Goal: Browse casually: Explore the website without a specific task or goal

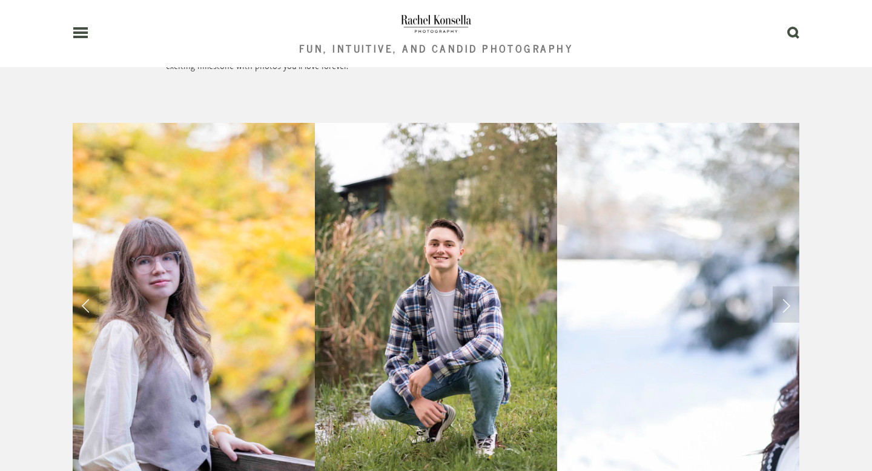
scroll to position [822, 0]
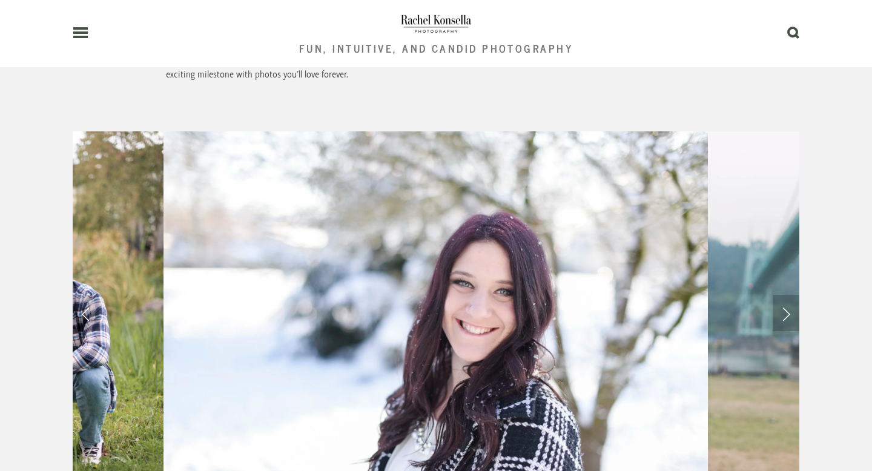
click at [783, 295] on link "Next Slide" at bounding box center [786, 313] width 27 height 36
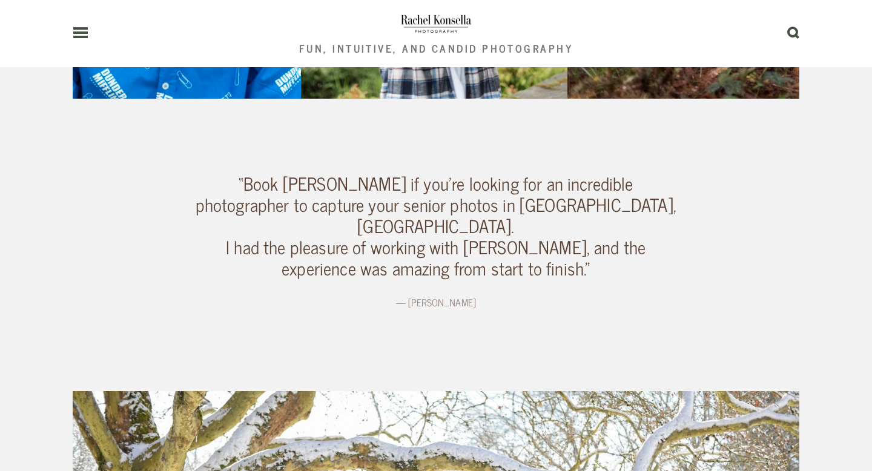
scroll to position [1264, 0]
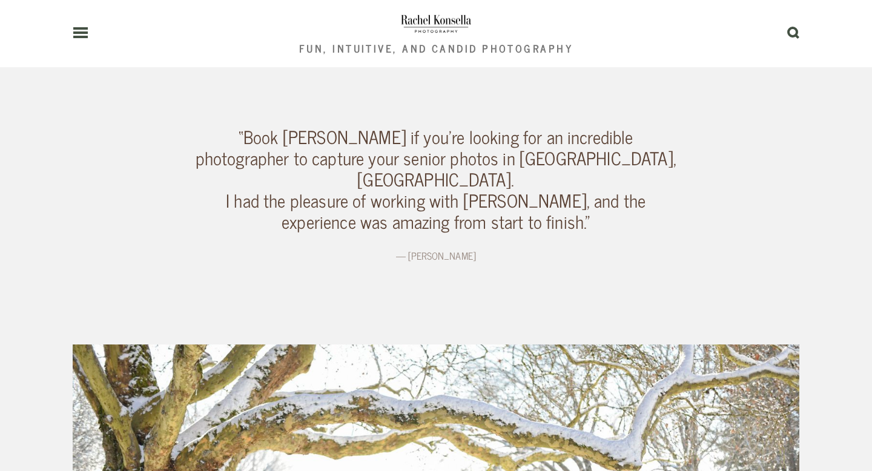
click at [437, 19] on img at bounding box center [436, 23] width 72 height 24
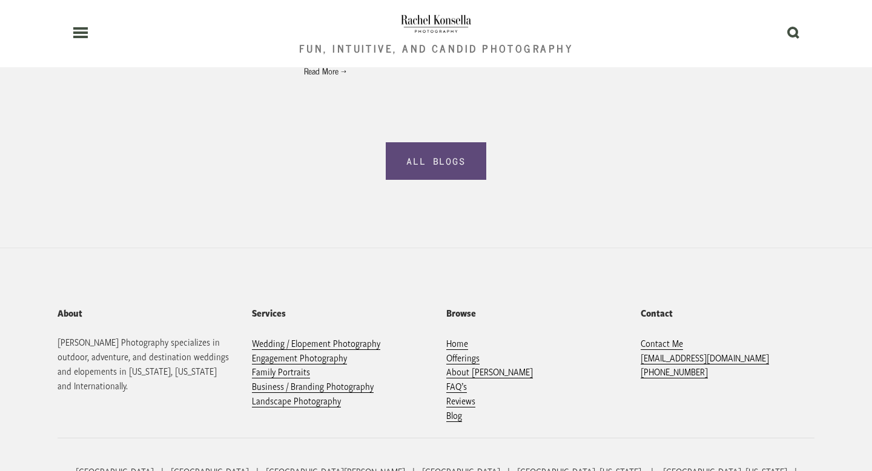
scroll to position [2686, 0]
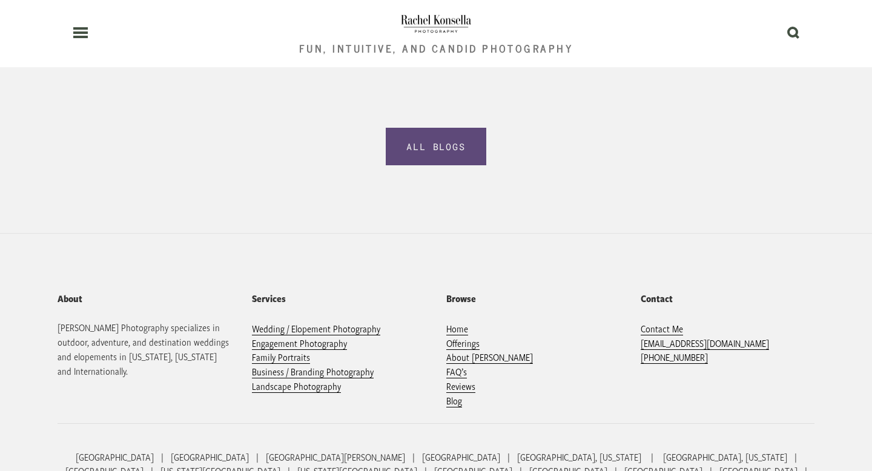
click at [84, 35] on icon at bounding box center [81, 32] width 16 height 11
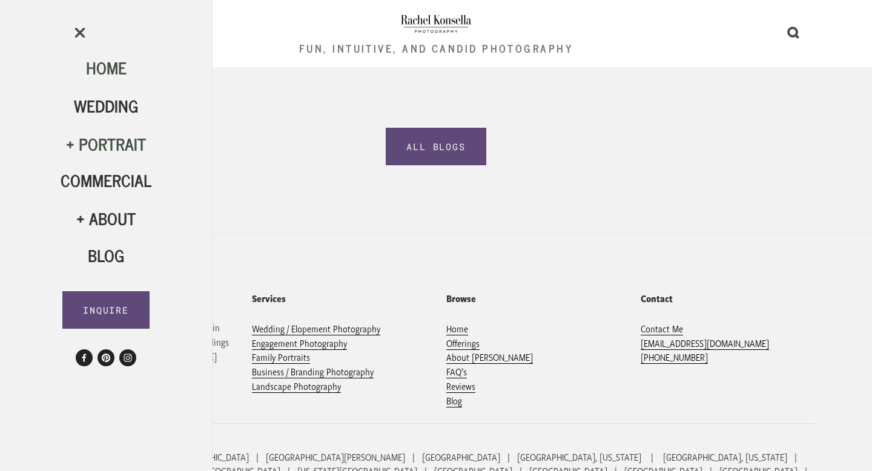
click at [110, 149] on div "Portrait" at bounding box center [106, 144] width 91 height 21
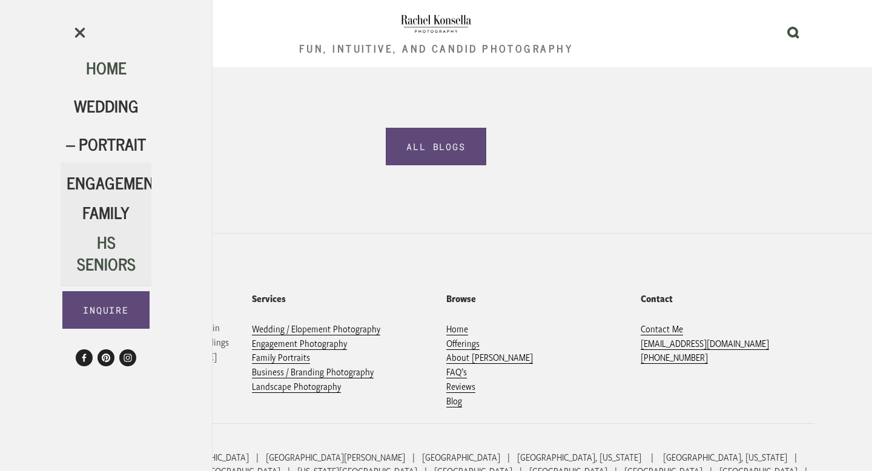
click at [110, 251] on span "HS Seniors" at bounding box center [106, 252] width 59 height 48
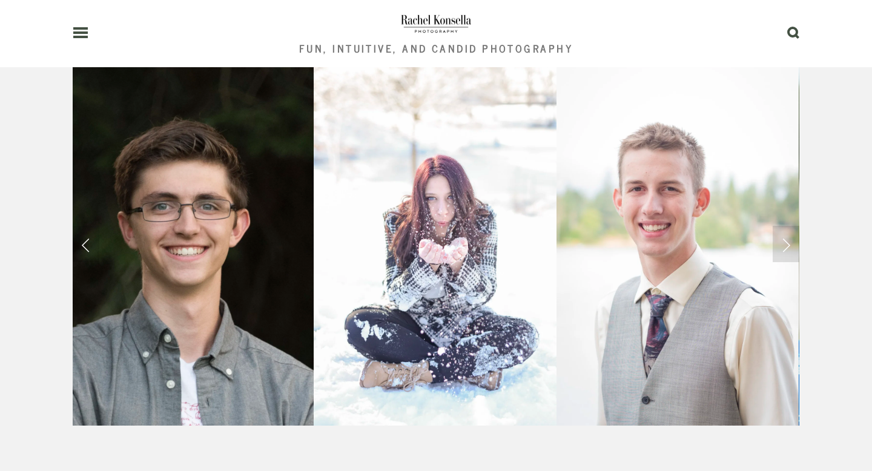
scroll to position [890, 0]
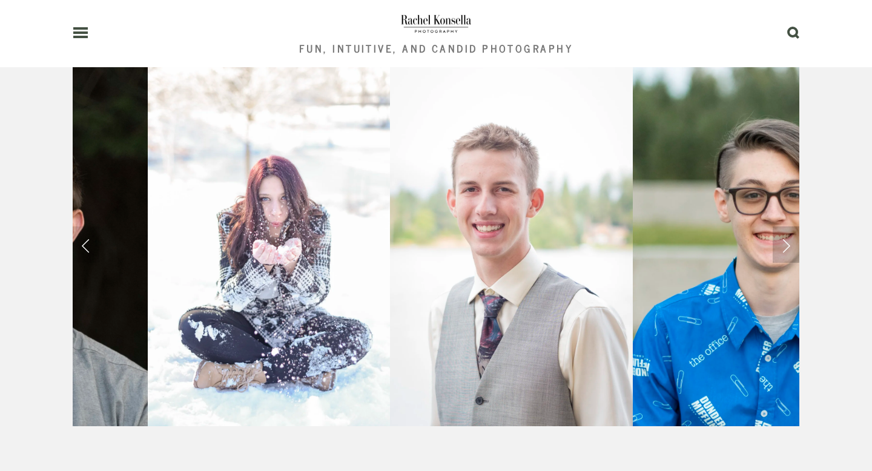
click at [788, 226] on link "Next Slide" at bounding box center [786, 244] width 27 height 36
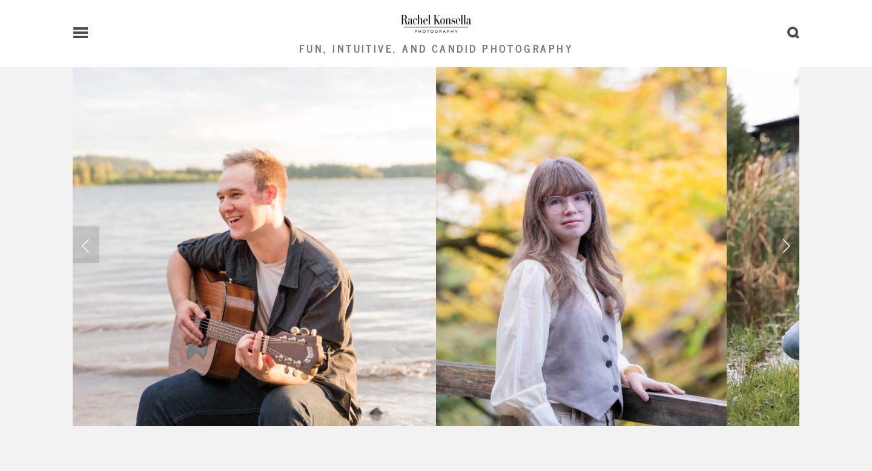
click at [782, 226] on link "Next Slide" at bounding box center [786, 244] width 27 height 36
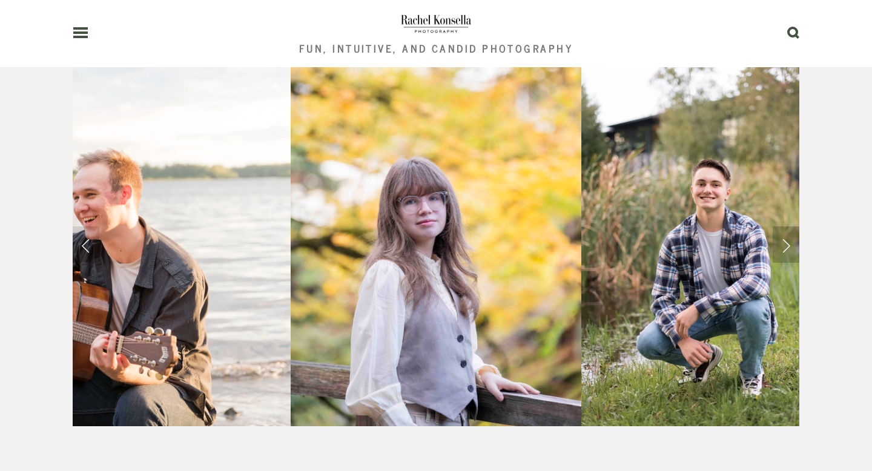
click at [782, 226] on link "Next Slide" at bounding box center [786, 244] width 27 height 36
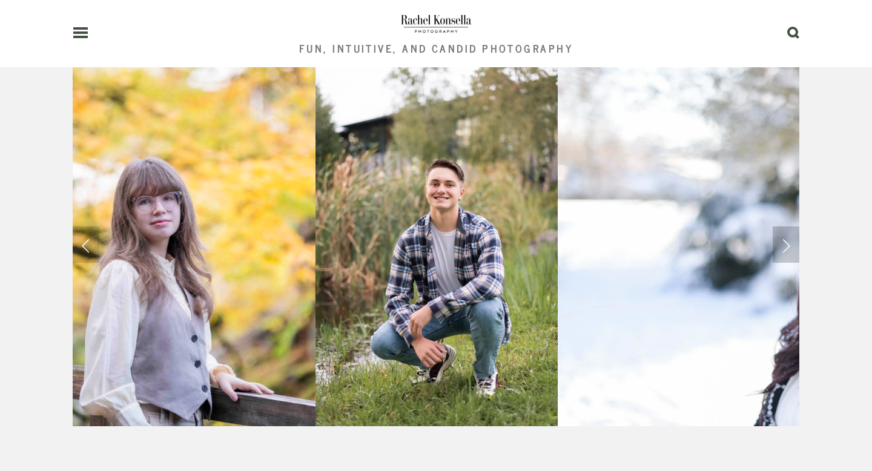
click at [782, 226] on link "Next Slide" at bounding box center [786, 244] width 27 height 36
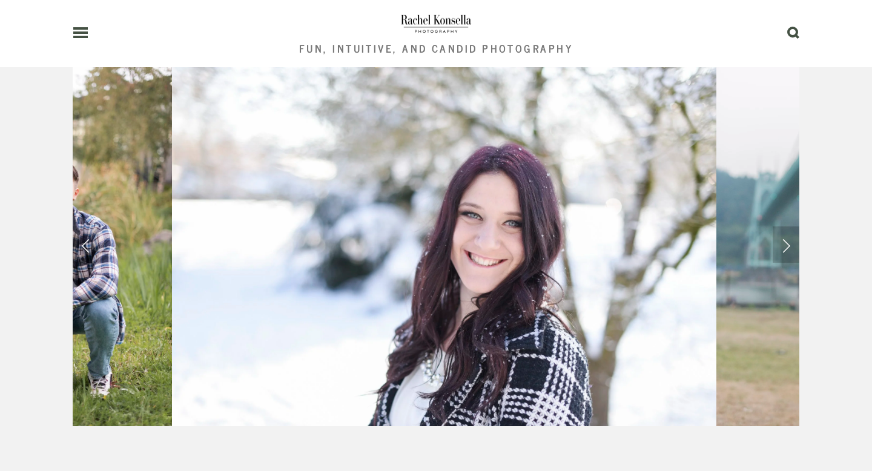
click at [782, 226] on link "Next Slide" at bounding box center [786, 244] width 27 height 36
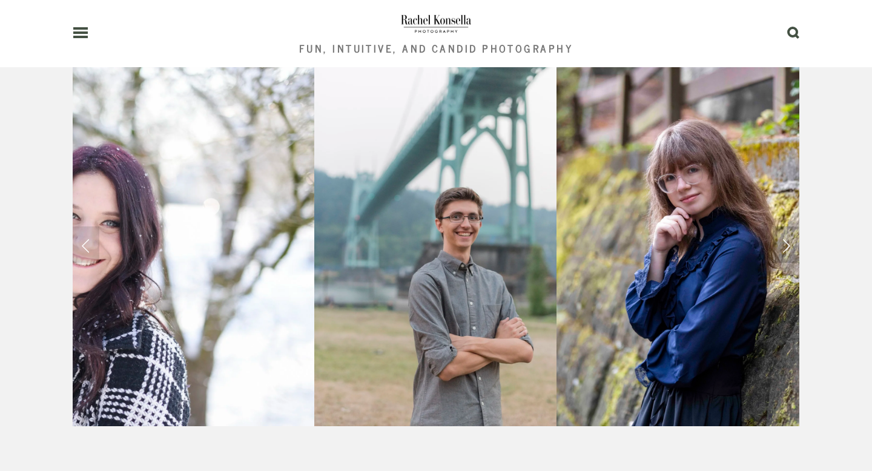
click at [782, 226] on link "Next Slide" at bounding box center [786, 244] width 27 height 36
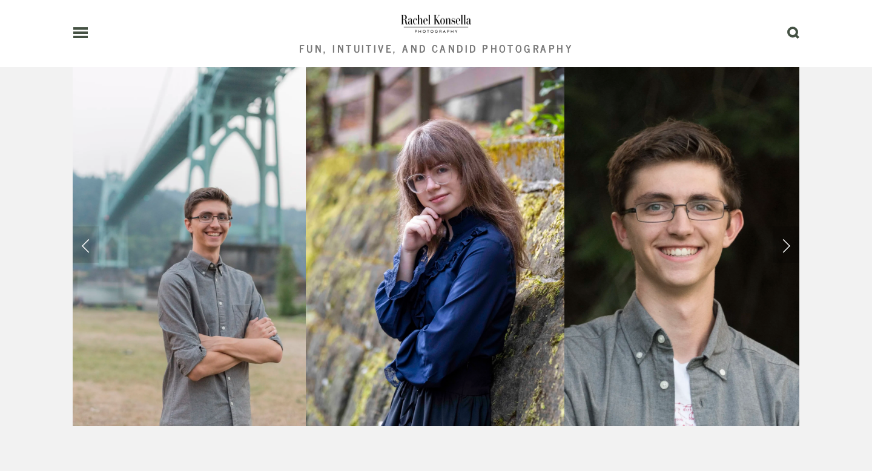
click at [782, 226] on link "Next Slide" at bounding box center [786, 244] width 27 height 36
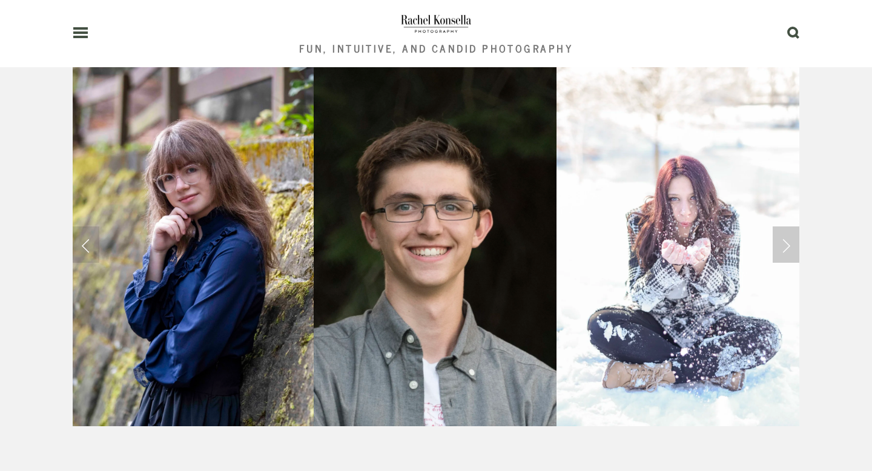
click at [782, 226] on link "Next Slide" at bounding box center [786, 244] width 27 height 36
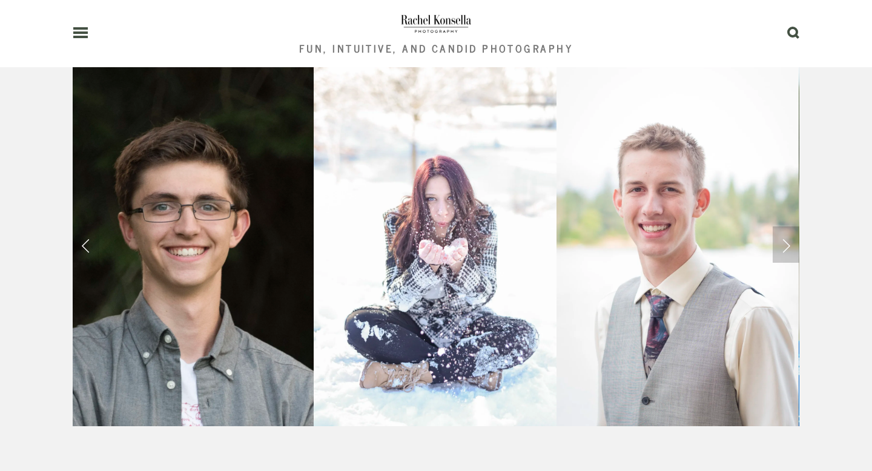
click at [782, 226] on link "Next Slide" at bounding box center [786, 244] width 27 height 36
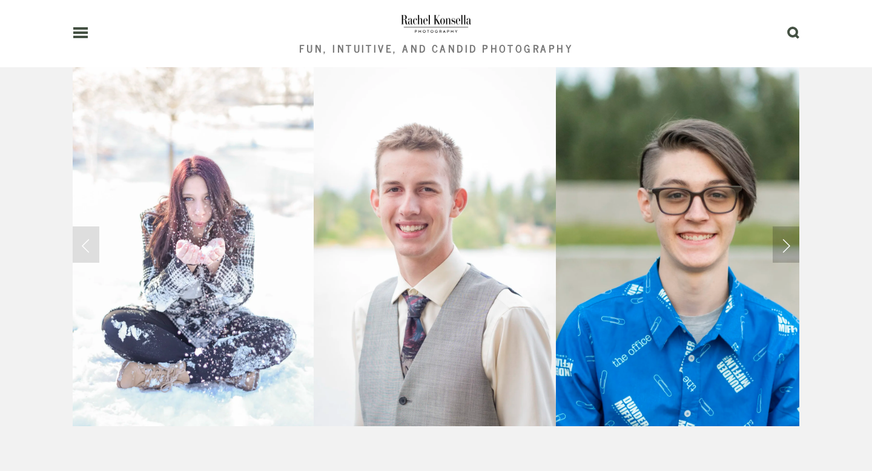
click at [782, 226] on link "Next Slide" at bounding box center [786, 244] width 27 height 36
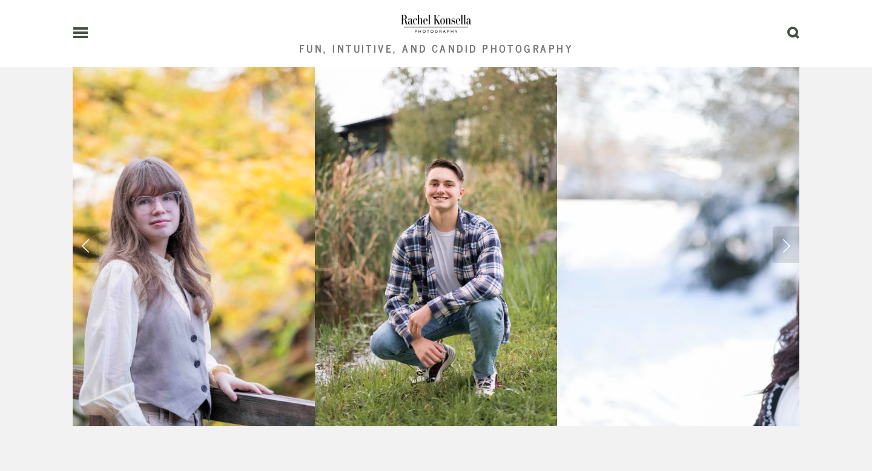
click at [84, 41] on header "Fun, Intuitive, and Candid Photography 0" at bounding box center [436, 33] width 727 height 67
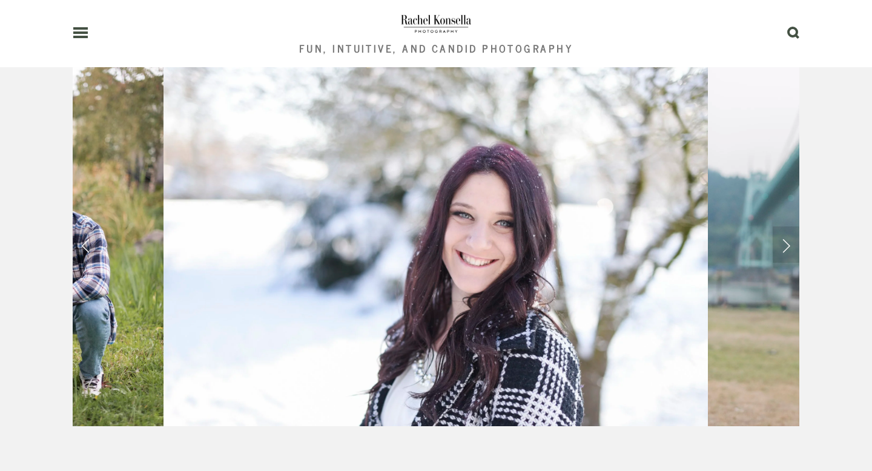
click at [75, 32] on use at bounding box center [80, 32] width 15 height 8
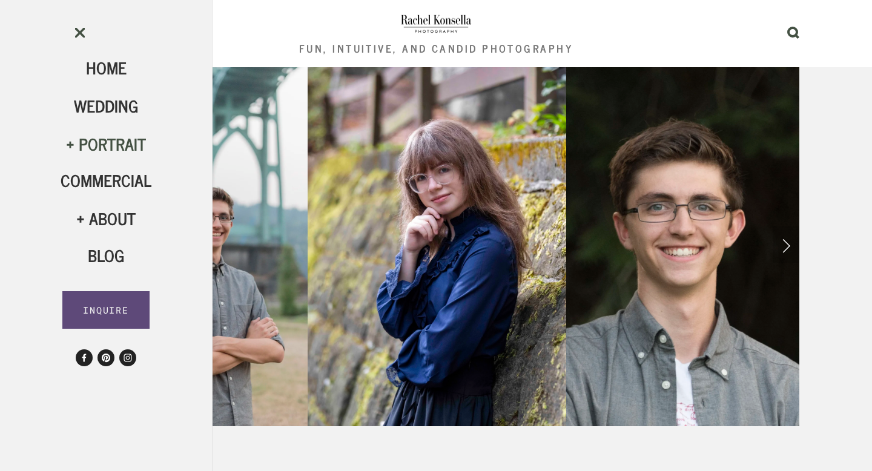
click at [105, 147] on div "Portrait" at bounding box center [106, 144] width 91 height 21
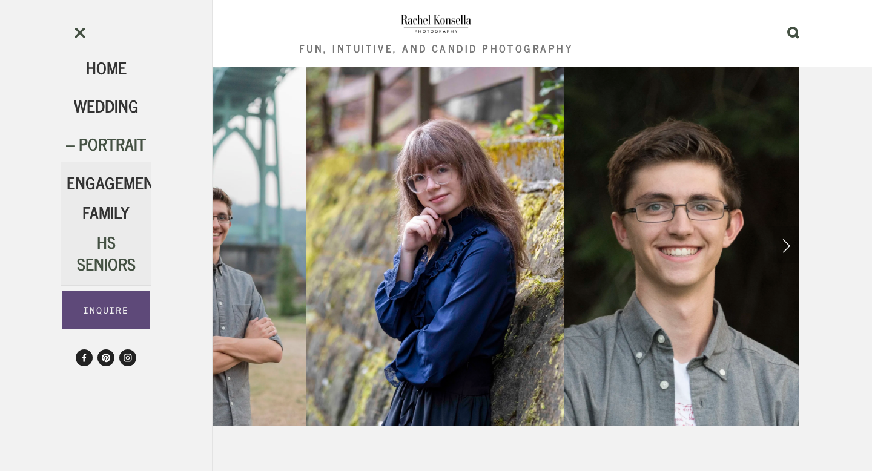
click at [101, 266] on span "HS Seniors" at bounding box center [106, 252] width 59 height 48
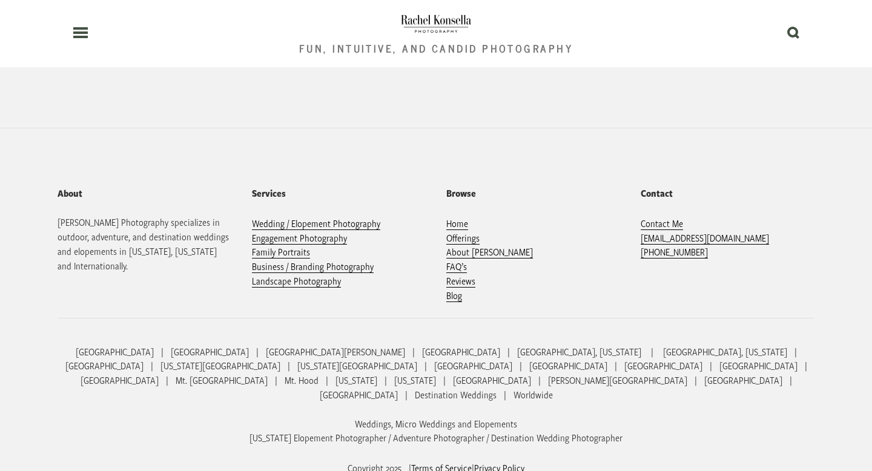
scroll to position [3064, 0]
